Goal: Use online tool/utility: Use online tool/utility

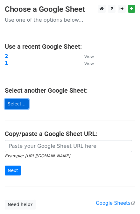
click at [18, 103] on link "Select..." at bounding box center [17, 104] width 24 height 10
click at [19, 101] on link "Select..." at bounding box center [17, 104] width 24 height 10
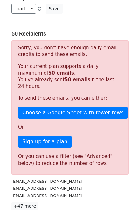
scroll to position [102, 0]
